Goal: Check status: Check status

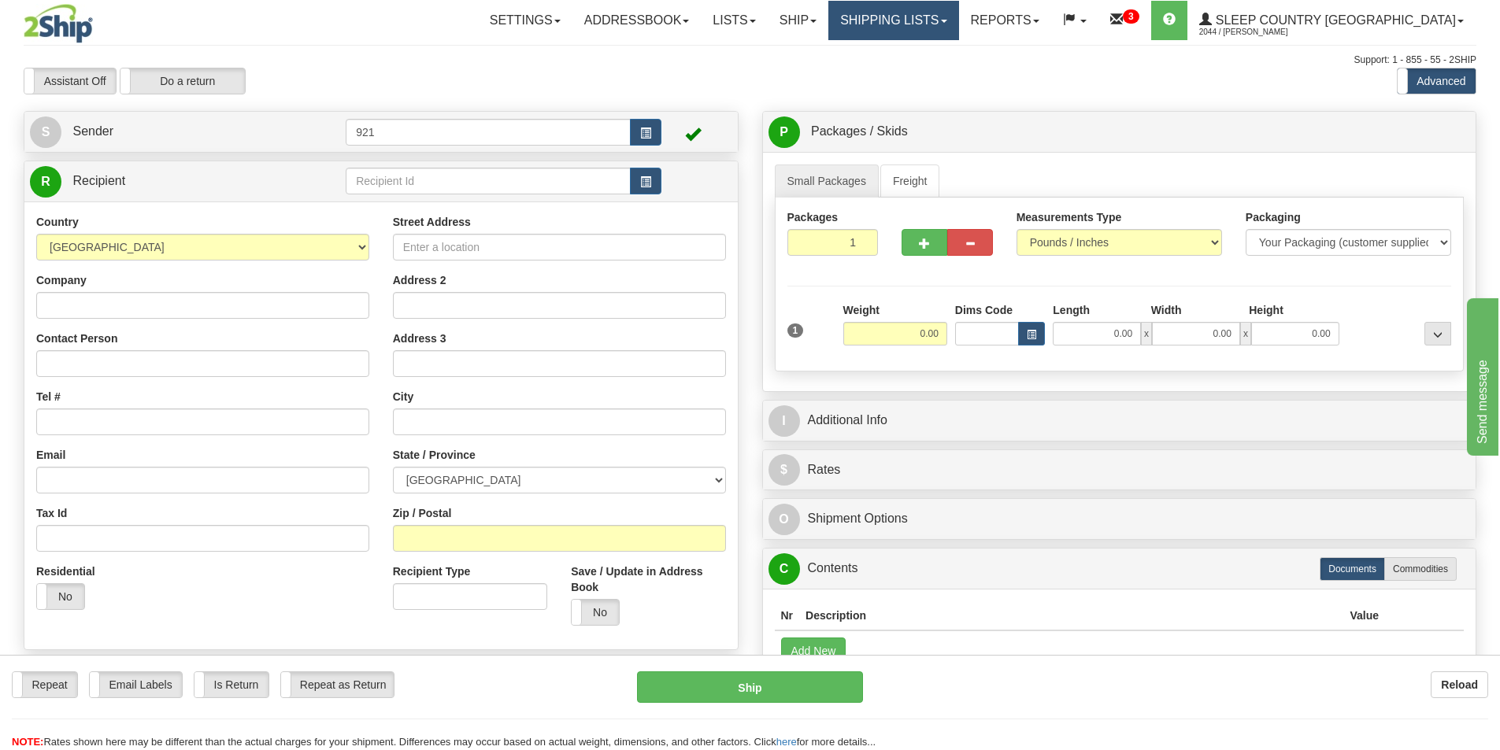
click at [958, 25] on link "Shipping lists" at bounding box center [893, 20] width 130 height 39
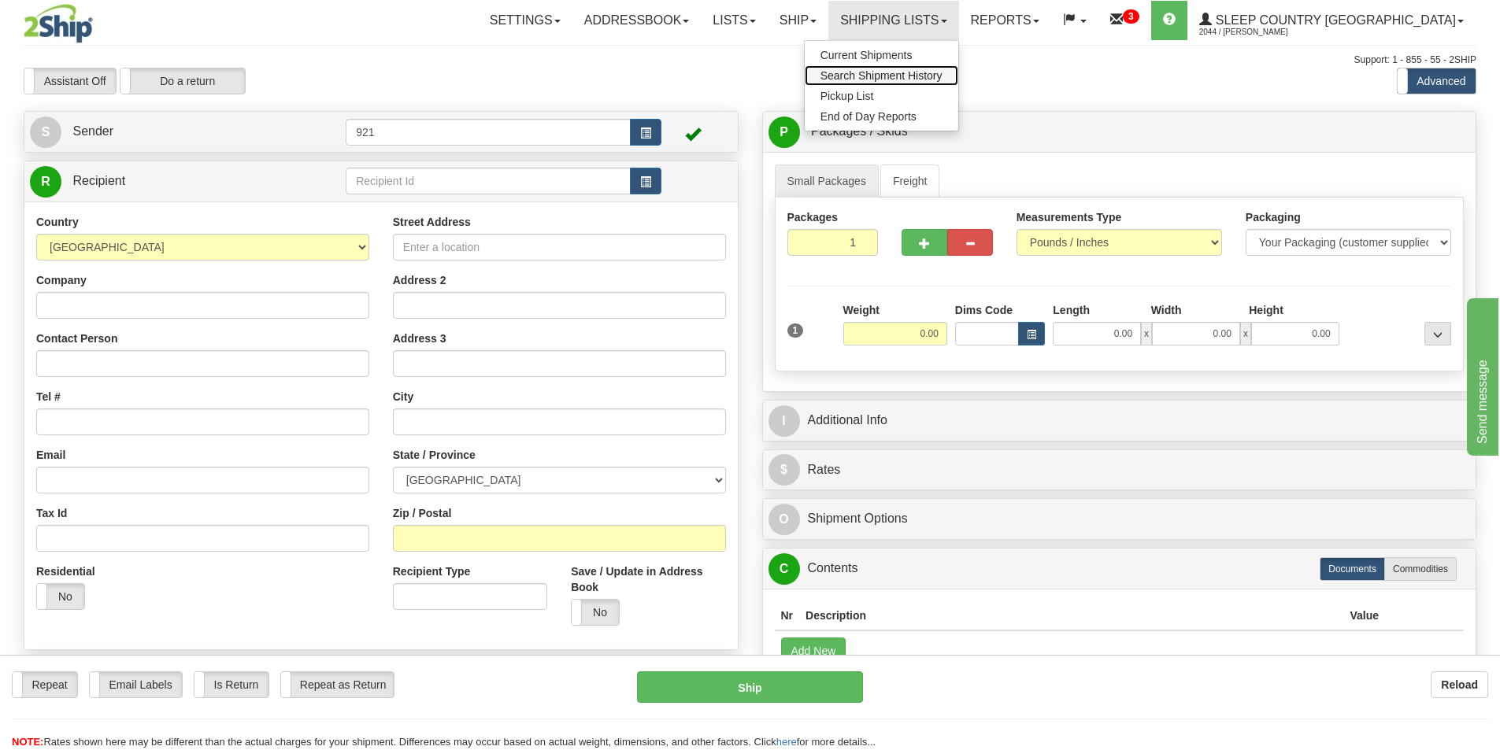
click at [942, 79] on span "Search Shipment History" at bounding box center [881, 75] width 122 height 13
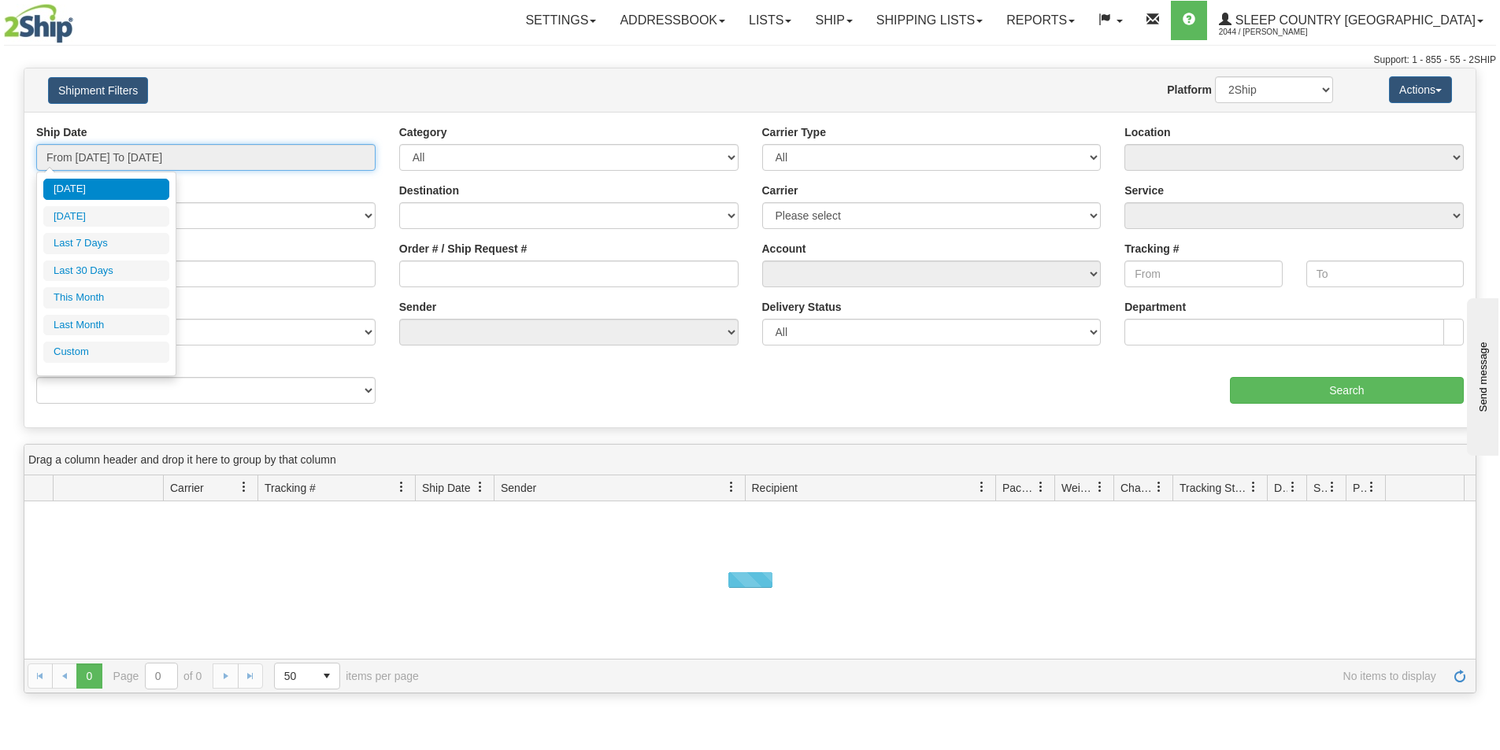
click at [206, 155] on input "From [DATE] To [DATE]" at bounding box center [205, 157] width 339 height 27
click at [120, 270] on li "Last 30 Days" at bounding box center [106, 271] width 126 height 21
type input "From [DATE] To [DATE]"
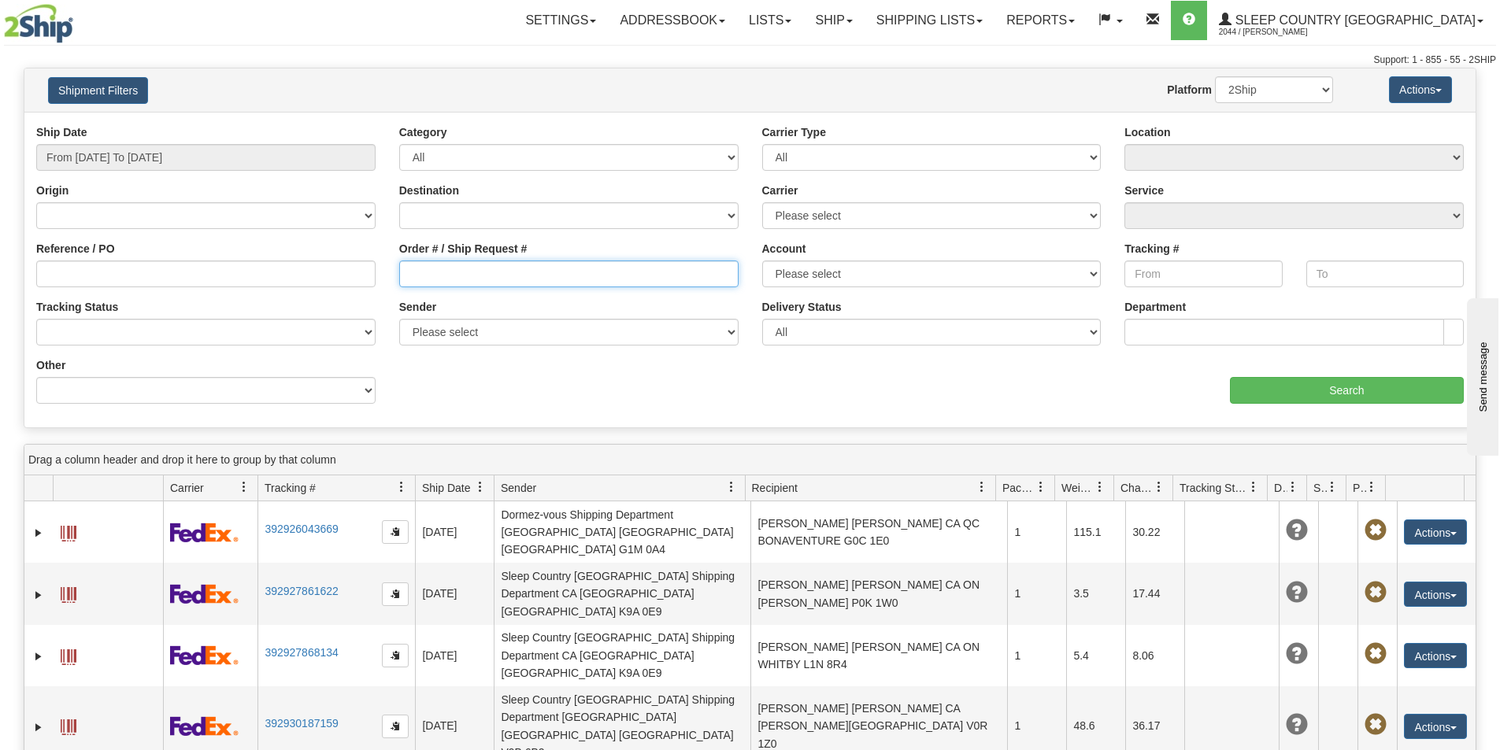
click at [509, 275] on input "Order # / Ship Request #" at bounding box center [568, 274] width 339 height 27
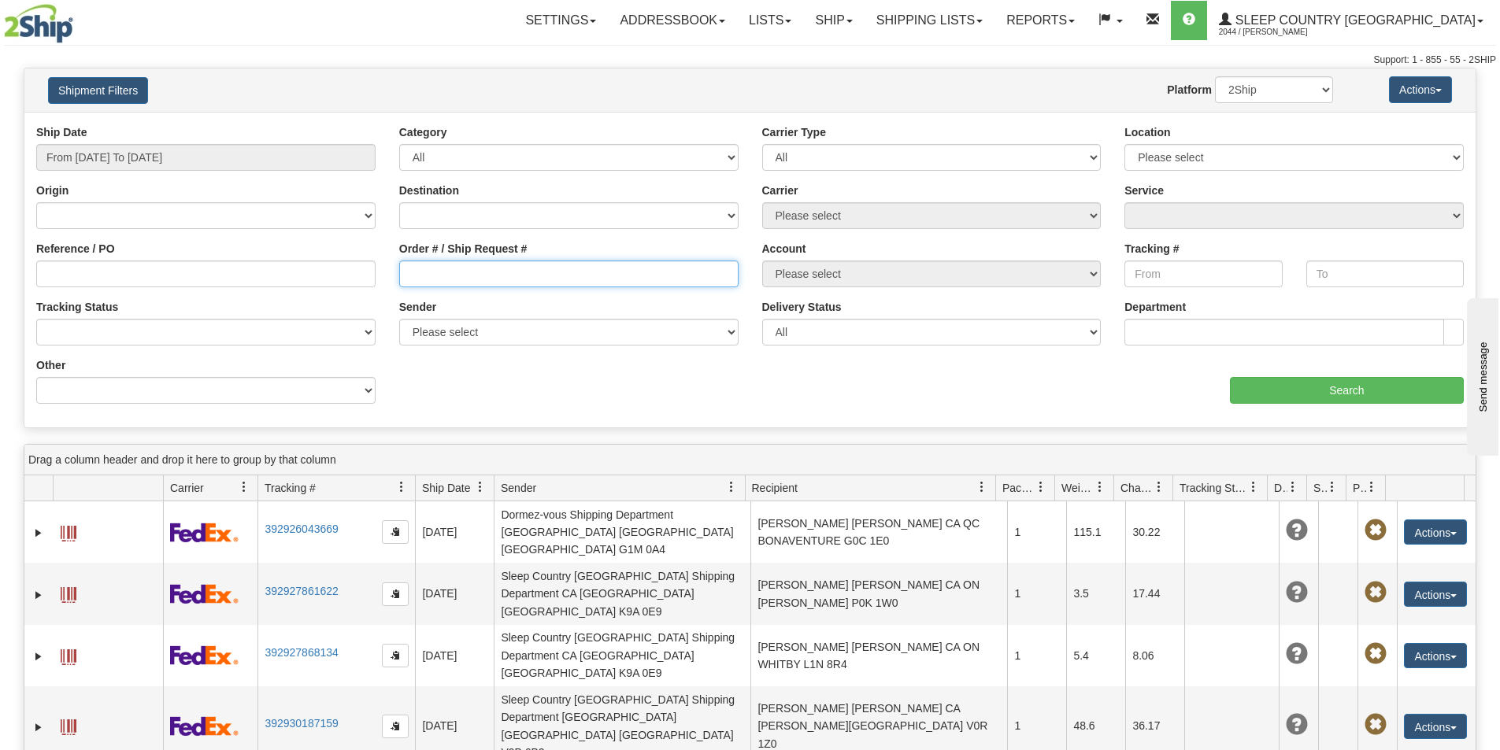
paste input "9000I053026"
type input "9000I053026"
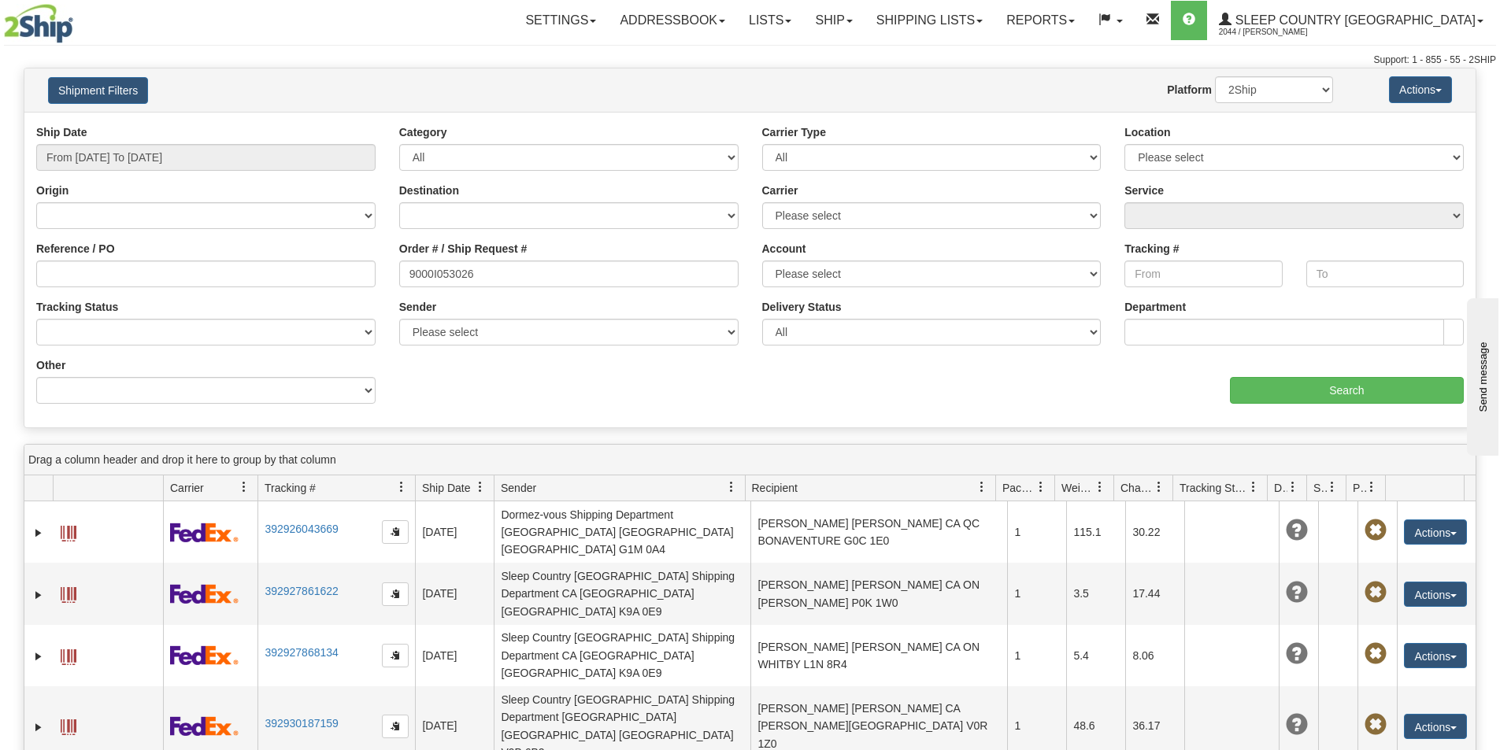
click at [1226, 409] on div "Ship Date From [DATE] To [DATE] Category All Inbound Outbound Carrier Type All …" at bounding box center [749, 269] width 1451 height 291
click at [1266, 394] on input "Search" at bounding box center [1347, 390] width 234 height 27
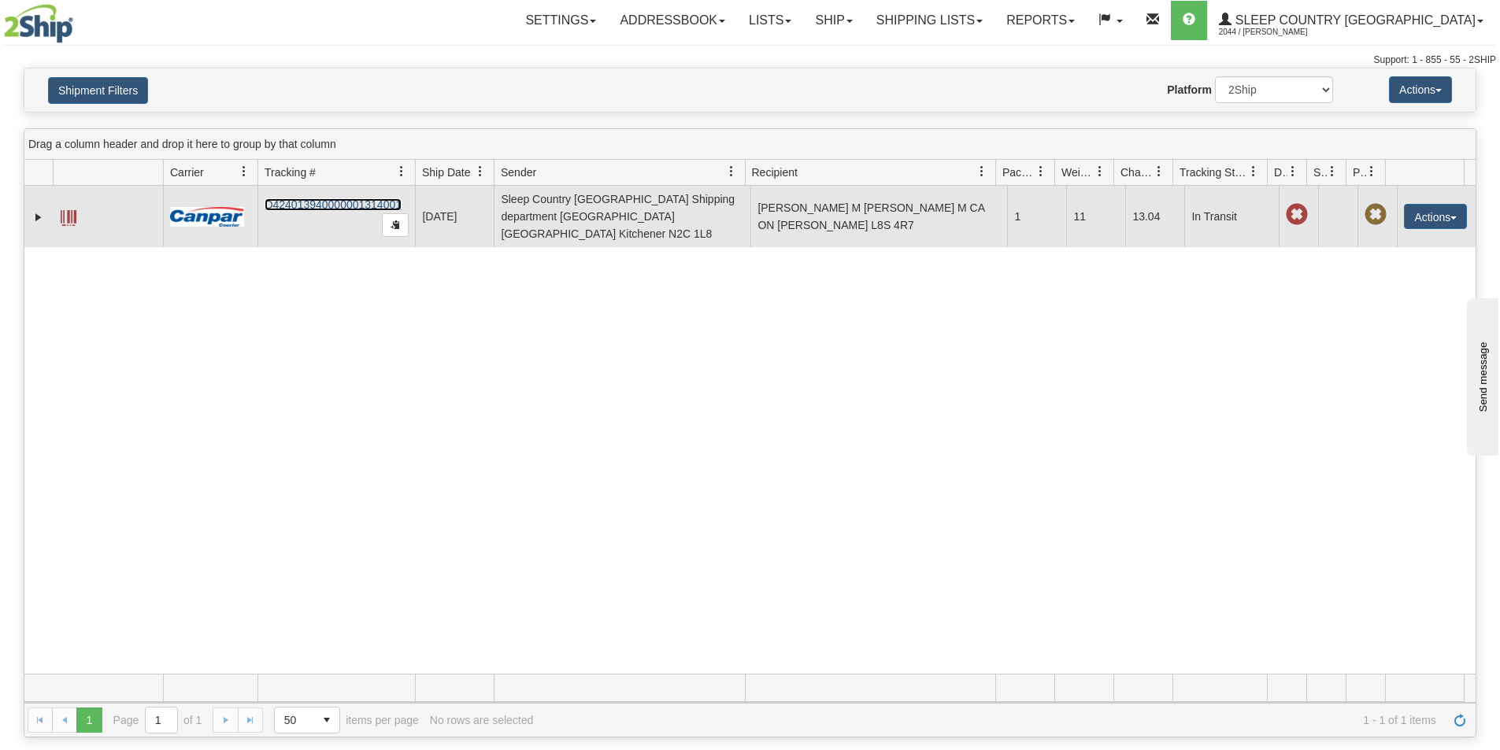
click at [301, 202] on link "D424013940000001314001" at bounding box center [333, 204] width 137 height 13
